Goal: Find specific page/section

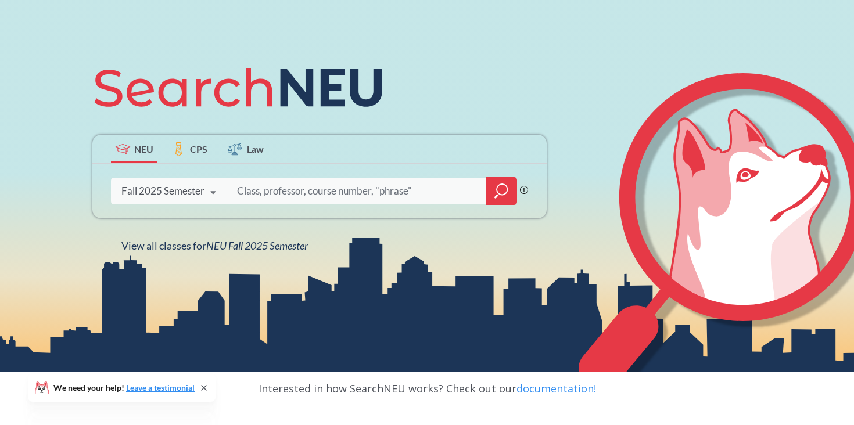
scroll to position [125, 0]
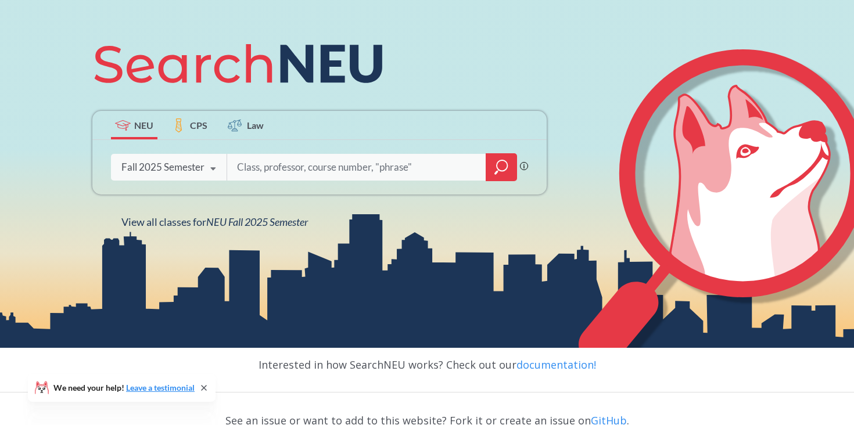
click at [187, 127] on label "CPS" at bounding box center [190, 125] width 46 height 28
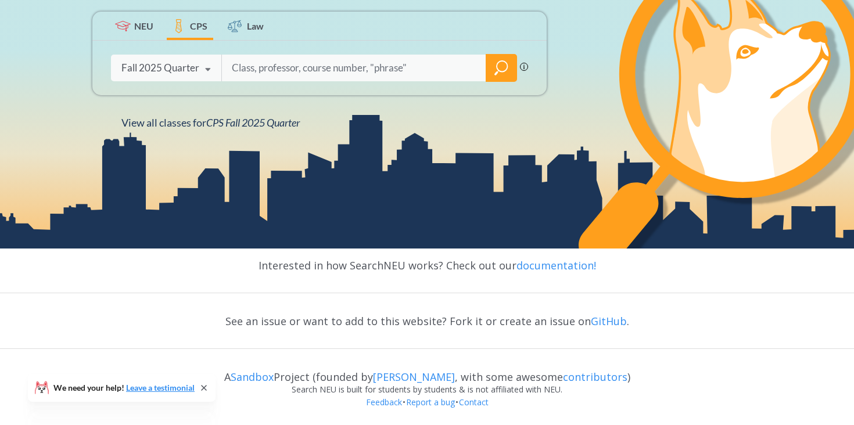
scroll to position [225, 0]
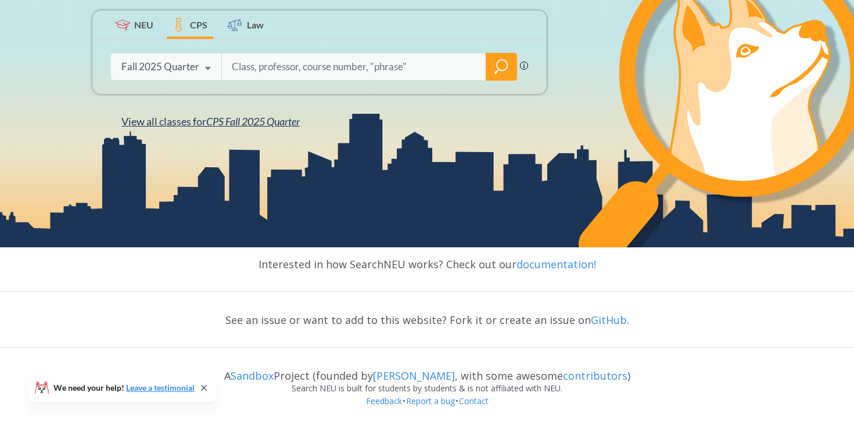
click at [278, 127] on span "CPS Fall 2025 Quarter" at bounding box center [253, 121] width 94 height 13
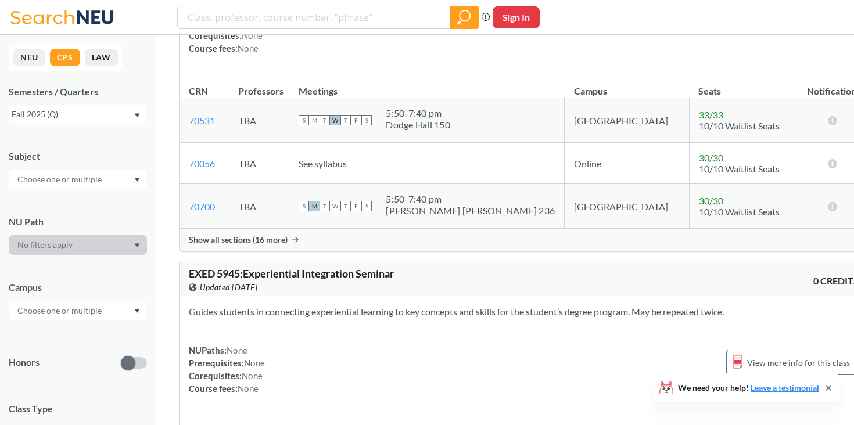
scroll to position [506, 0]
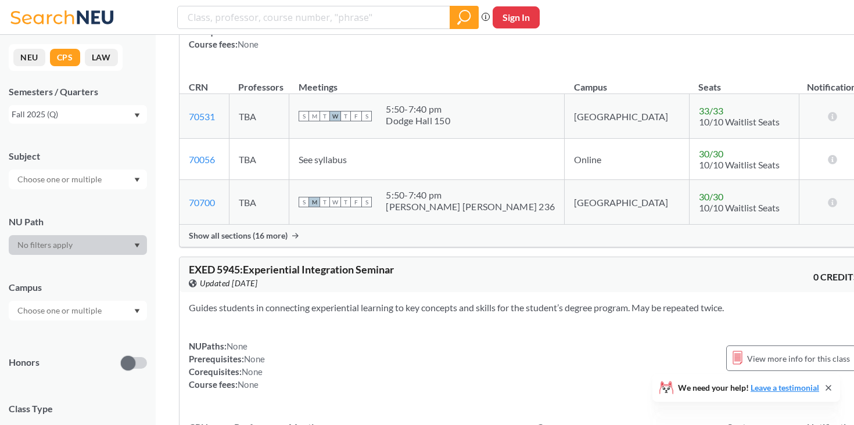
click at [86, 246] on div at bounding box center [78, 245] width 138 height 20
click at [135, 238] on div at bounding box center [78, 245] width 138 height 20
click at [88, 310] on input "text" at bounding box center [61, 311] width 98 height 14
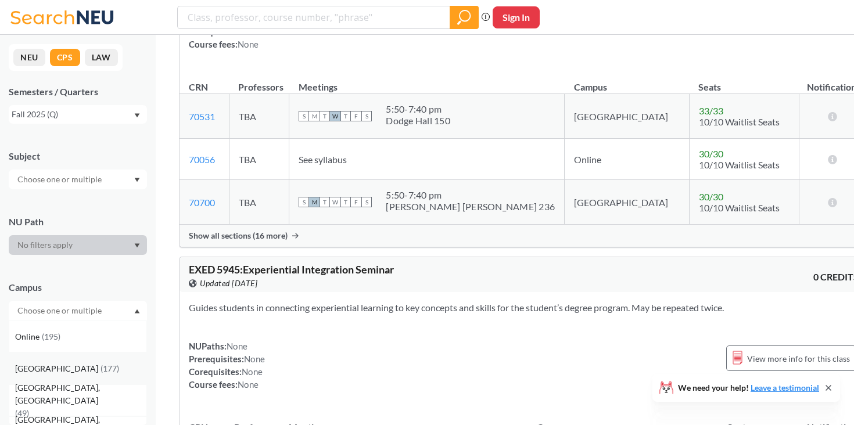
click at [61, 376] on div "Boston ( 177 )" at bounding box center [78, 369] width 138 height 32
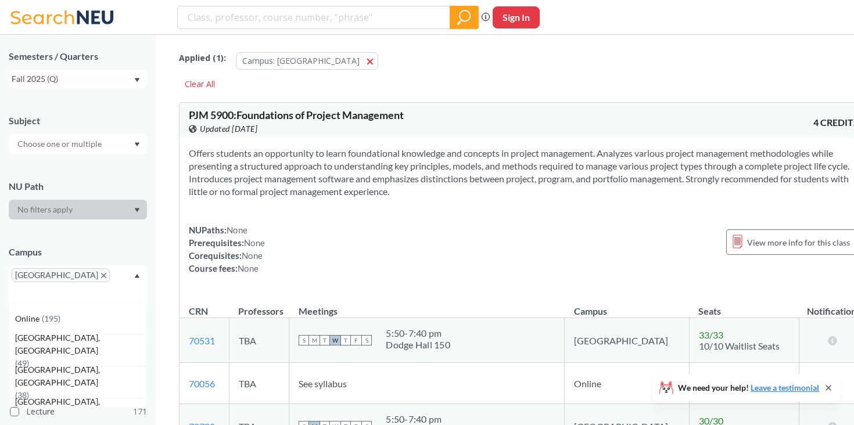
scroll to position [63, 0]
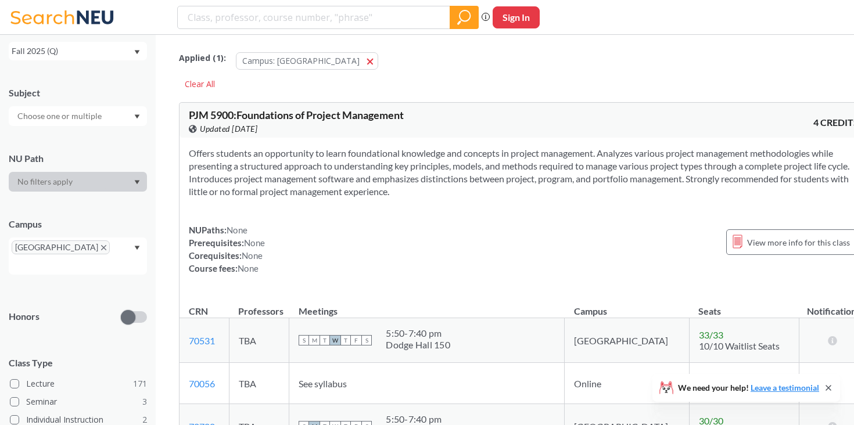
click at [87, 120] on input "text" at bounding box center [61, 116] width 98 height 14
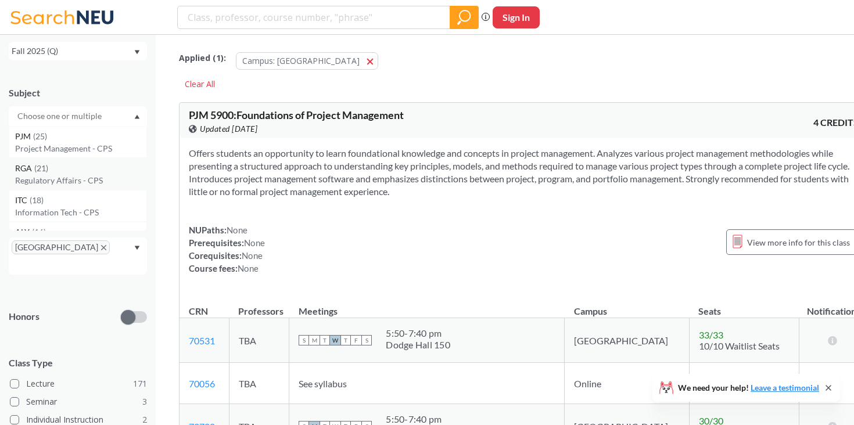
click at [70, 165] on div "RGA ( 21 )" at bounding box center [80, 168] width 131 height 13
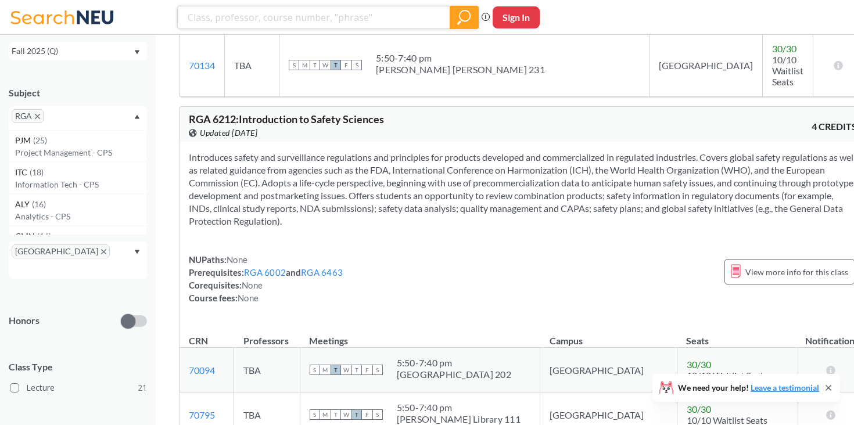
scroll to position [3757, 0]
